Goal: Task Accomplishment & Management: Manage account settings

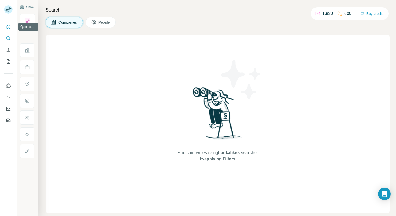
click at [9, 25] on icon "Quick start" at bounding box center [8, 26] width 5 height 5
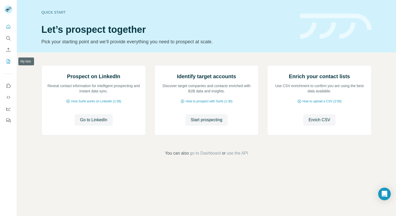
click at [8, 60] on icon "My lists" at bounding box center [8, 61] width 5 height 5
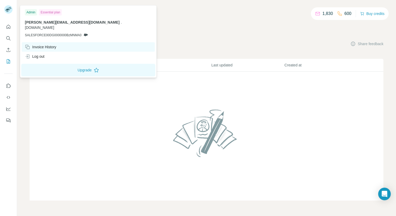
click at [56, 44] on div "Invoice History" at bounding box center [40, 46] width 31 height 5
click at [39, 45] on div "Invoice History" at bounding box center [88, 46] width 133 height 9
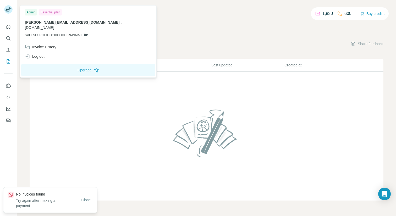
click at [10, 12] on img at bounding box center [8, 9] width 8 height 8
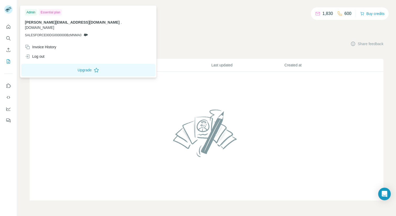
click at [50, 10] on div "Essential plan" at bounding box center [50, 12] width 23 height 6
click at [43, 64] on button "Upgrade" at bounding box center [88, 70] width 134 height 13
